Goal: Information Seeking & Learning: Learn about a topic

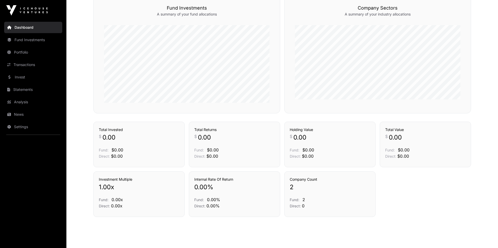
scroll to position [145, 0]
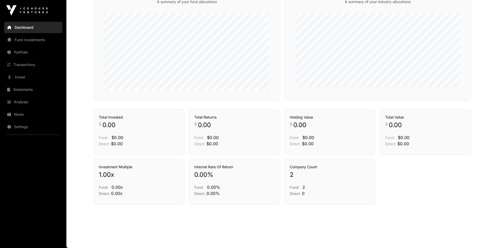
click at [26, 78] on link "Invest" at bounding box center [33, 77] width 58 height 11
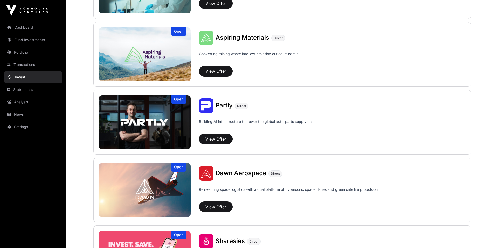
scroll to position [521, 0]
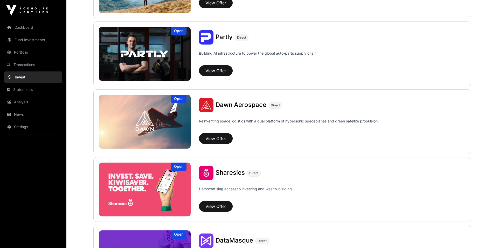
click at [244, 101] on span "Dawn Aerospace" at bounding box center [240, 105] width 51 height 8
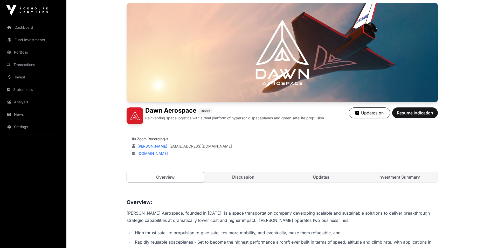
scroll to position [152, 0]
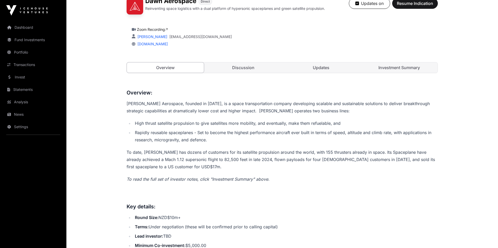
click at [277, 68] on link "Discussion" at bounding box center [243, 67] width 77 height 10
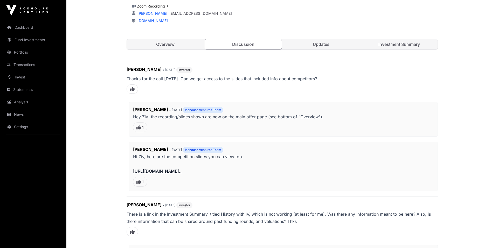
scroll to position [210, 0]
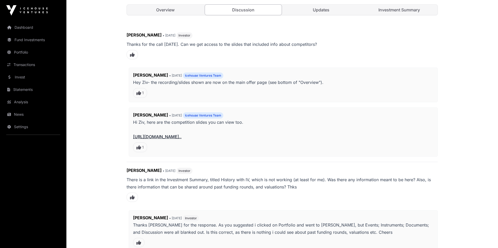
click at [164, 135] on link "[URL][DOMAIN_NAME].." at bounding box center [157, 136] width 48 height 5
click at [166, 136] on link "[URL][DOMAIN_NAME].." at bounding box center [157, 136] width 48 height 5
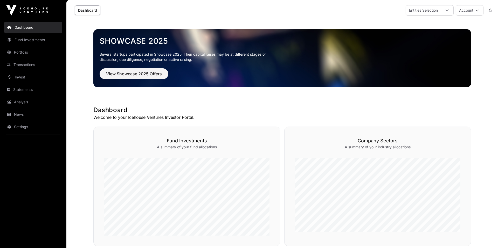
click at [31, 77] on link "Invest" at bounding box center [33, 77] width 58 height 11
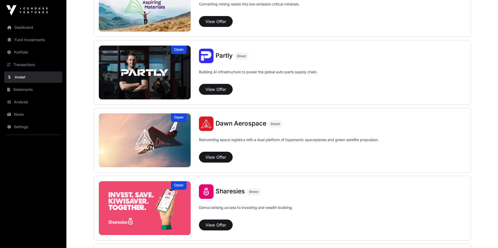
scroll to position [538, 0]
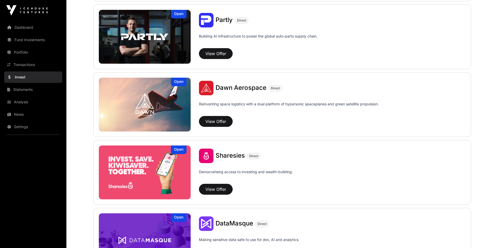
click at [235, 152] on span "Sharesies" at bounding box center [229, 156] width 29 height 8
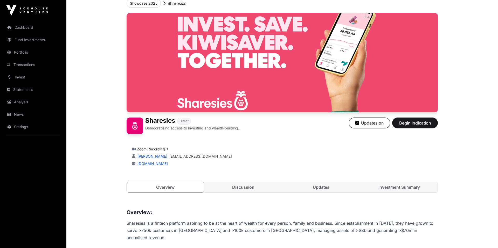
scroll to position [94, 0]
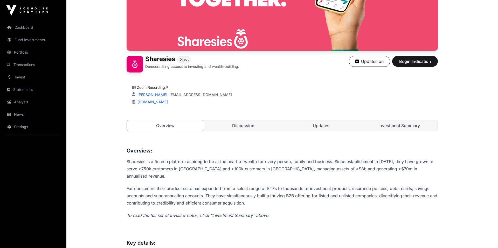
click at [325, 123] on link "Updates" at bounding box center [321, 126] width 77 height 10
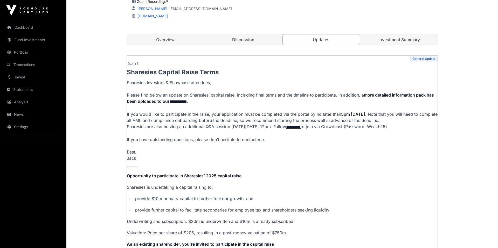
scroll to position [181, 0]
click at [38, 78] on link "Invest" at bounding box center [33, 77] width 58 height 11
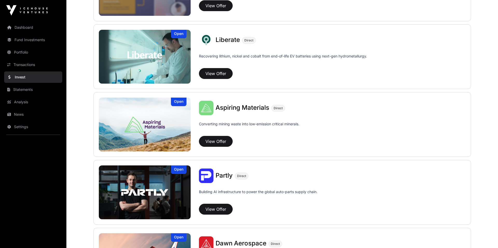
scroll to position [569, 0]
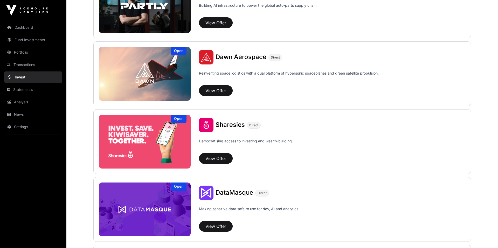
click at [155, 152] on img at bounding box center [145, 142] width 92 height 54
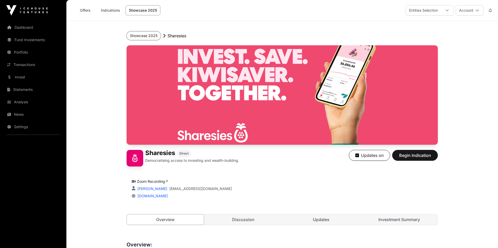
click at [144, 33] on button "Showcase 2025" at bounding box center [144, 35] width 34 height 9
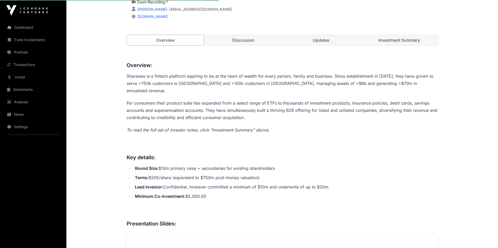
scroll to position [181, 0]
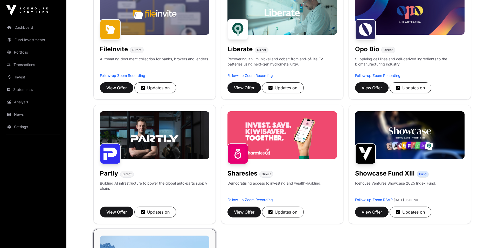
scroll to position [117, 0]
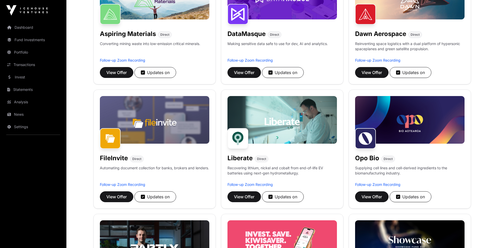
click at [388, 37] on h1 "Dawn Aerospace" at bounding box center [380, 34] width 51 height 8
click at [385, 33] on h1 "Dawn Aerospace" at bounding box center [380, 34] width 51 height 8
click at [378, 69] on span "View Offer" at bounding box center [371, 72] width 20 height 6
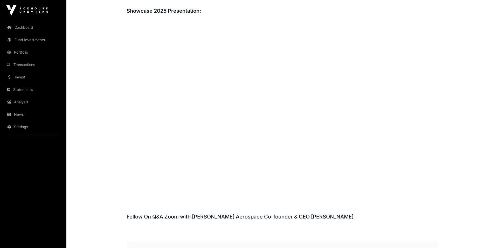
scroll to position [774, 0]
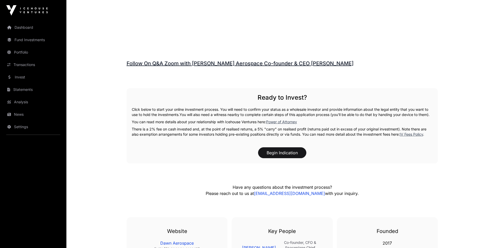
click at [259, 64] on link "Follow On Q&A Zoom with [PERSON_NAME] Aerospace Co-founder & CEO [PERSON_NAME]" at bounding box center [240, 63] width 227 height 6
